Goal: Information Seeking & Learning: Learn about a topic

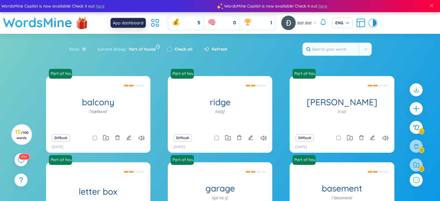
click at [157, 25] on icon at bounding box center [155, 23] width 10 height 10
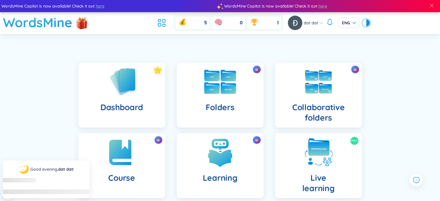
click at [216, 89] on img at bounding box center [220, 82] width 32 height 24
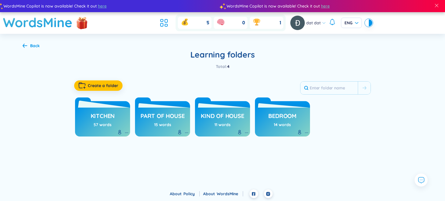
click at [90, 120] on div "kitchen 57 words" at bounding box center [102, 122] width 55 height 29
click at [107, 118] on h3 "kitchen" at bounding box center [103, 117] width 24 height 11
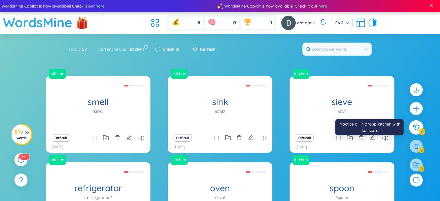
click at [417, 131] on button at bounding box center [416, 127] width 14 height 14
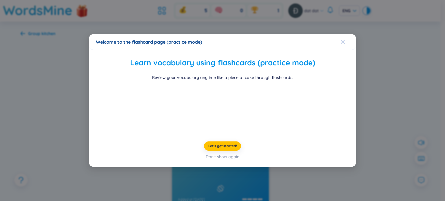
click at [341, 34] on div "Close" at bounding box center [342, 42] width 5 height 16
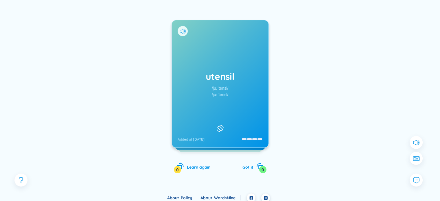
scroll to position [61, 0]
